Goal: Obtain resource: Download file/media

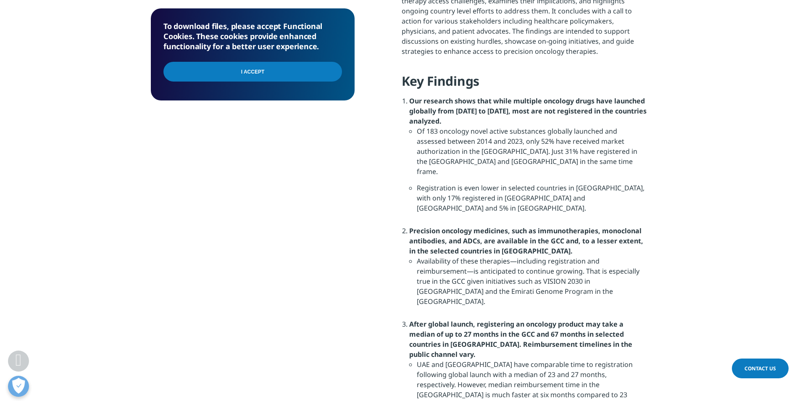
scroll to position [588, 0]
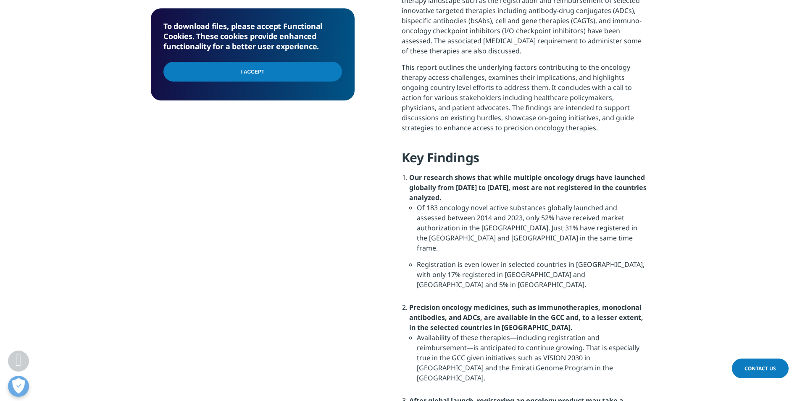
click at [234, 71] on input "I Accept" at bounding box center [252, 72] width 179 height 20
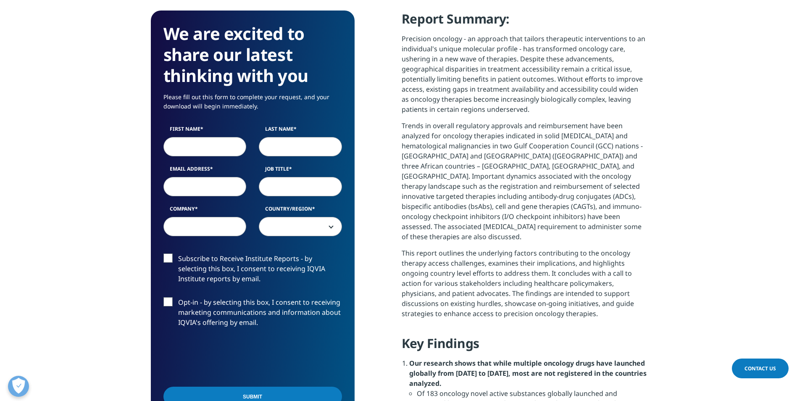
scroll to position [420, 0]
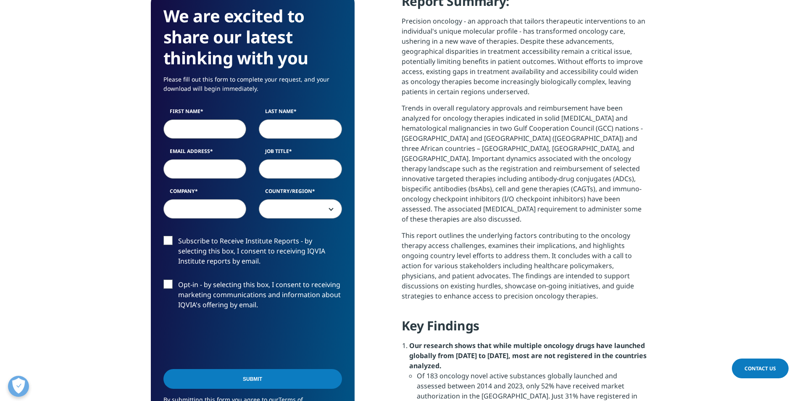
click at [183, 128] on input "First Name" at bounding box center [204, 128] width 83 height 19
type input "Masaki"
type input "Nasu"
click at [175, 169] on input "mnasu@hawaii.edu" at bounding box center [204, 168] width 83 height 19
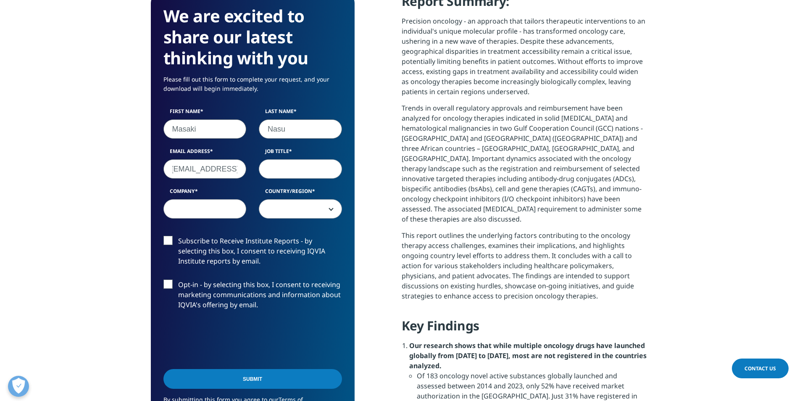
type input "mnasu@hawaii.edu"
click at [200, 210] on input "Company" at bounding box center [204, 208] width 83 height 19
type input "University of Hawaii"
click at [299, 174] on input "Job Title" at bounding box center [300, 168] width 83 height 19
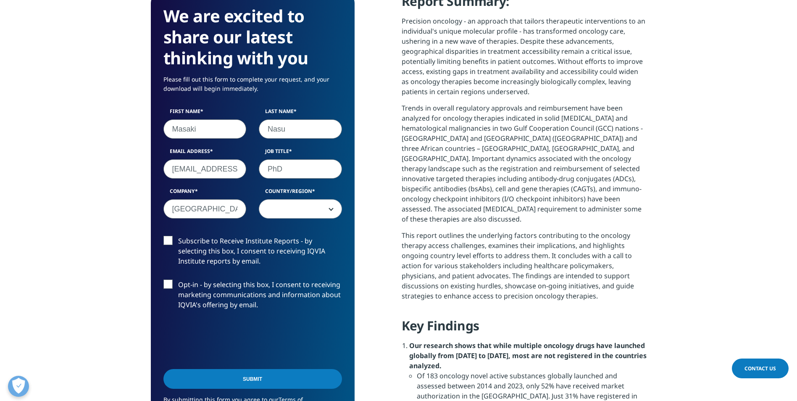
type input "PhD"
click at [323, 211] on span at bounding box center [300, 209] width 82 height 19
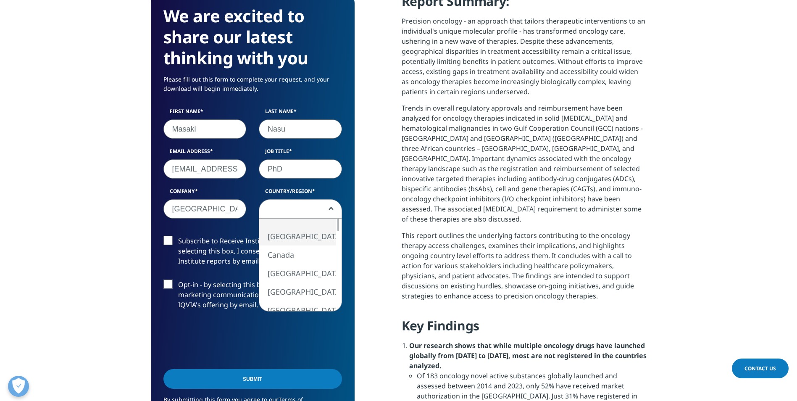
select select "[GEOGRAPHIC_DATA]"
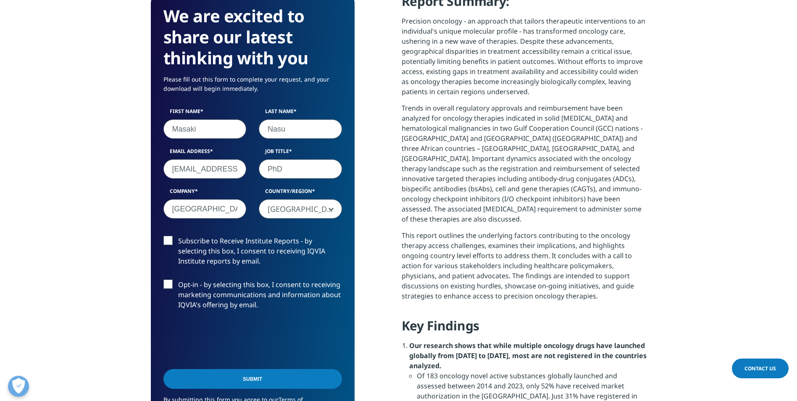
click at [253, 378] on input "Submit" at bounding box center [252, 379] width 179 height 20
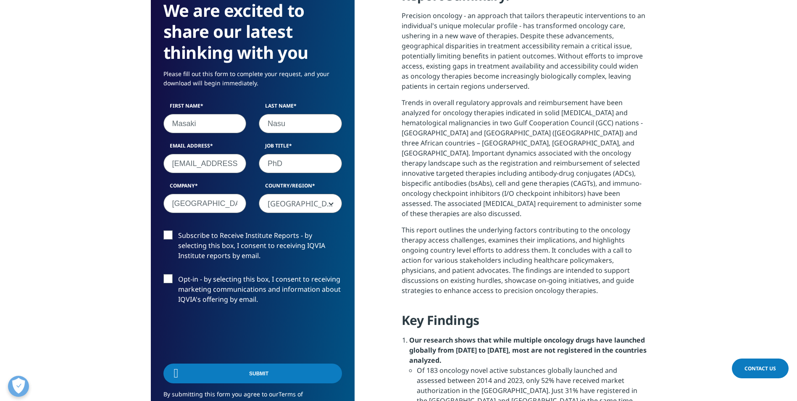
scroll to position [62, 204]
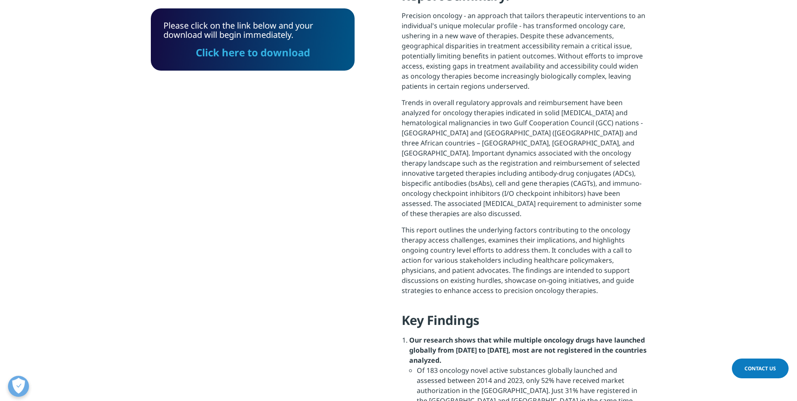
click at [252, 53] on link "Click here to download" at bounding box center [253, 52] width 114 height 14
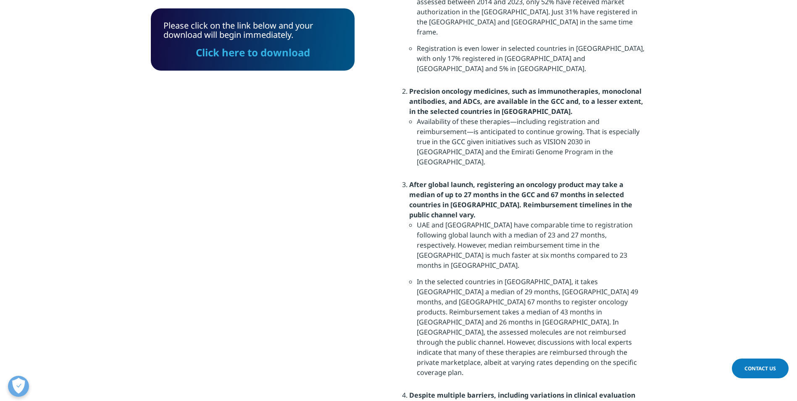
scroll to position [804, 0]
